Goal: Information Seeking & Learning: Learn about a topic

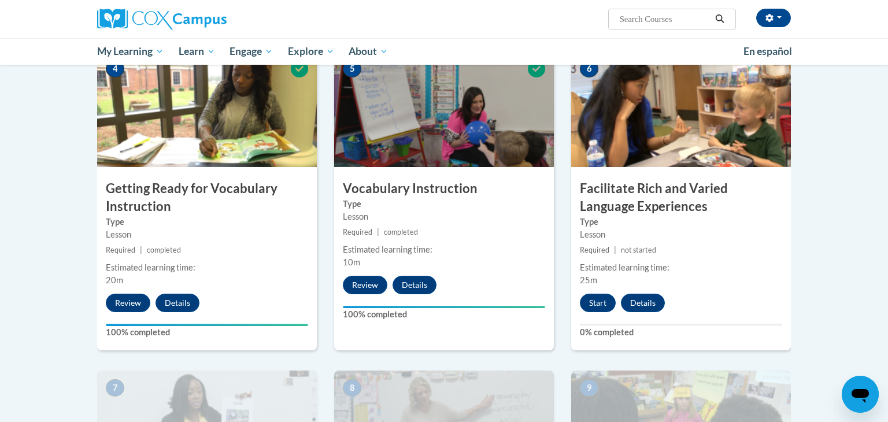
scroll to position [573, 0]
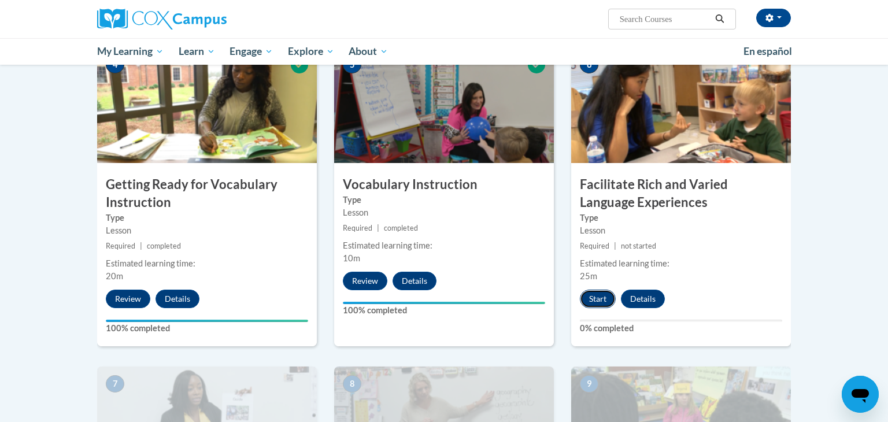
click at [612, 303] on button "Start" at bounding box center [598, 299] width 36 height 18
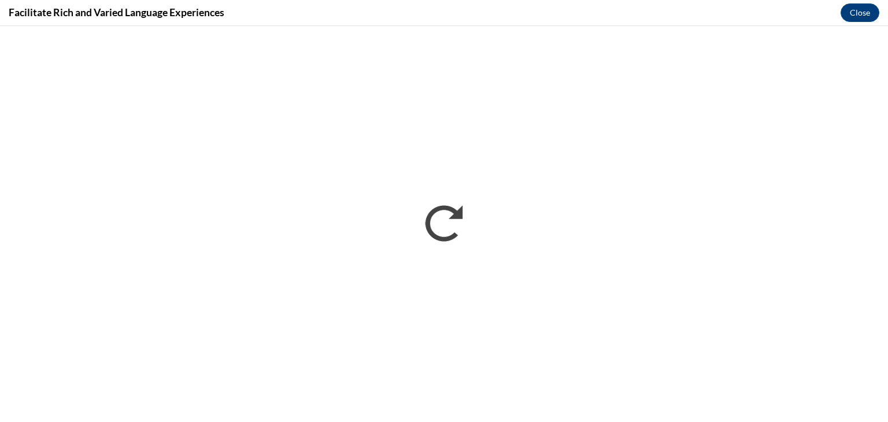
scroll to position [0, 0]
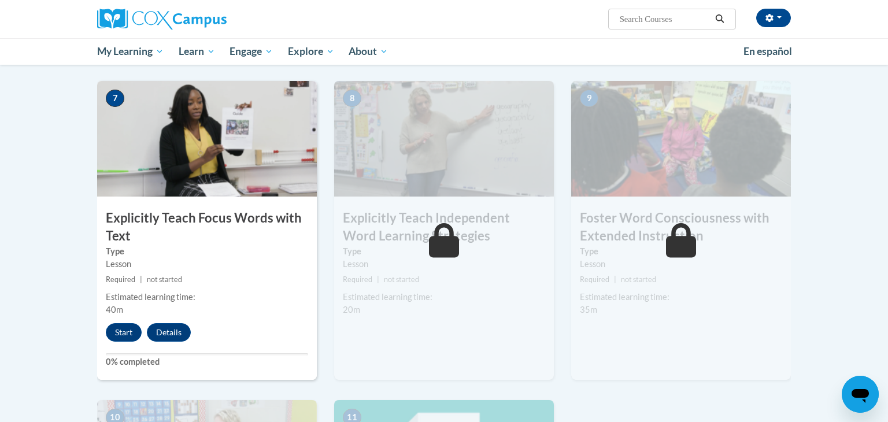
scroll to position [866, 0]
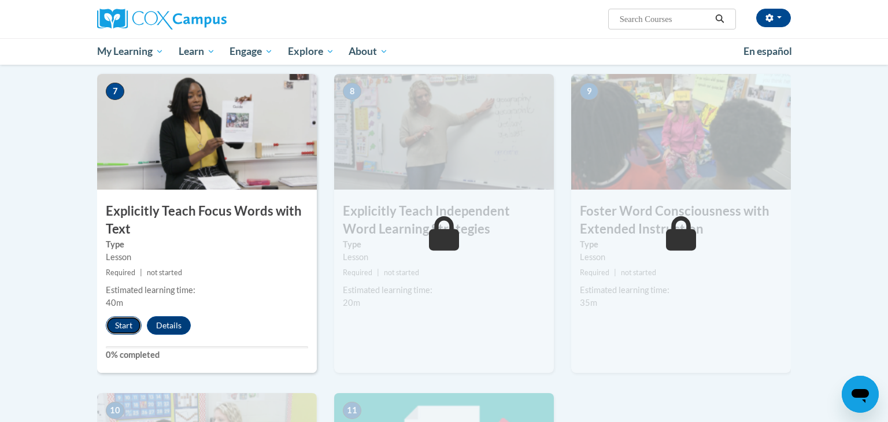
click at [109, 321] on button "Start" at bounding box center [124, 325] width 36 height 18
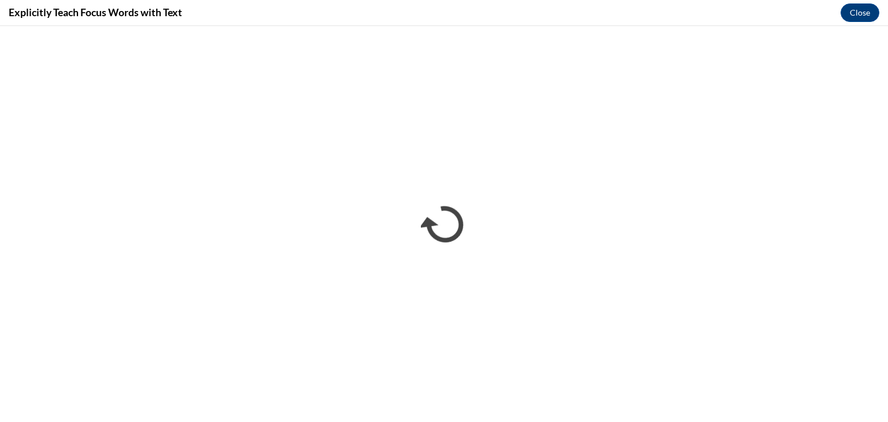
scroll to position [0, 0]
